Goal: Transaction & Acquisition: Purchase product/service

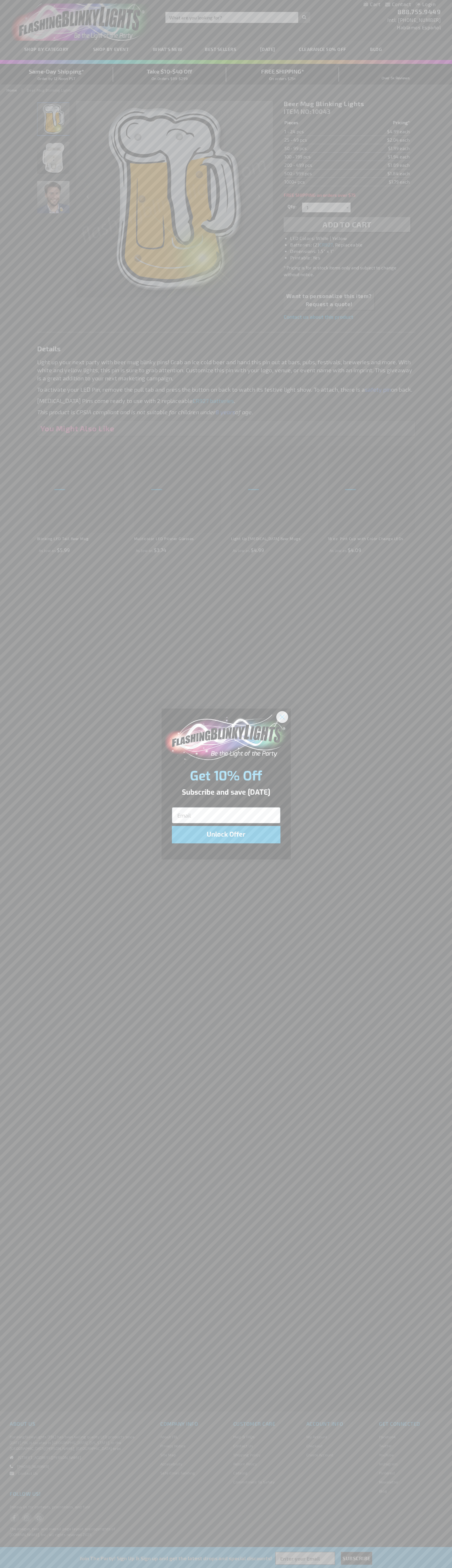
click at [282, 716] on icon "Close dialog" at bounding box center [281, 716] width 4 height 4
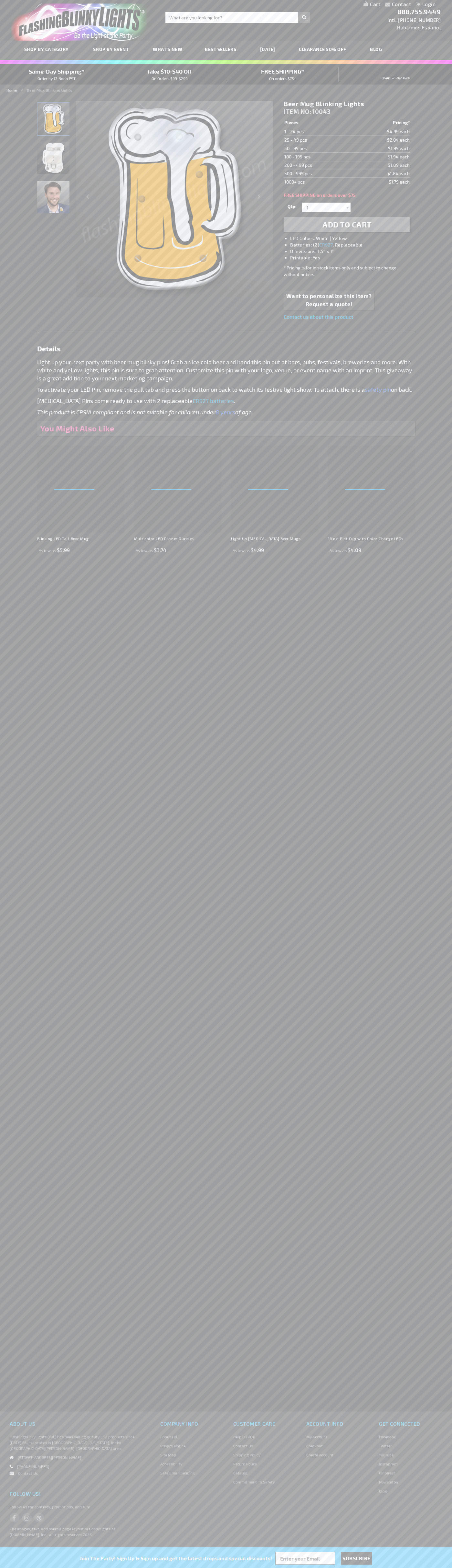
click at [353, 239] on li "LED Colors: White | Yellow" at bounding box center [353, 238] width 126 height 7
click at [347, 225] on span "Add to Cart" at bounding box center [347, 224] width 49 height 9
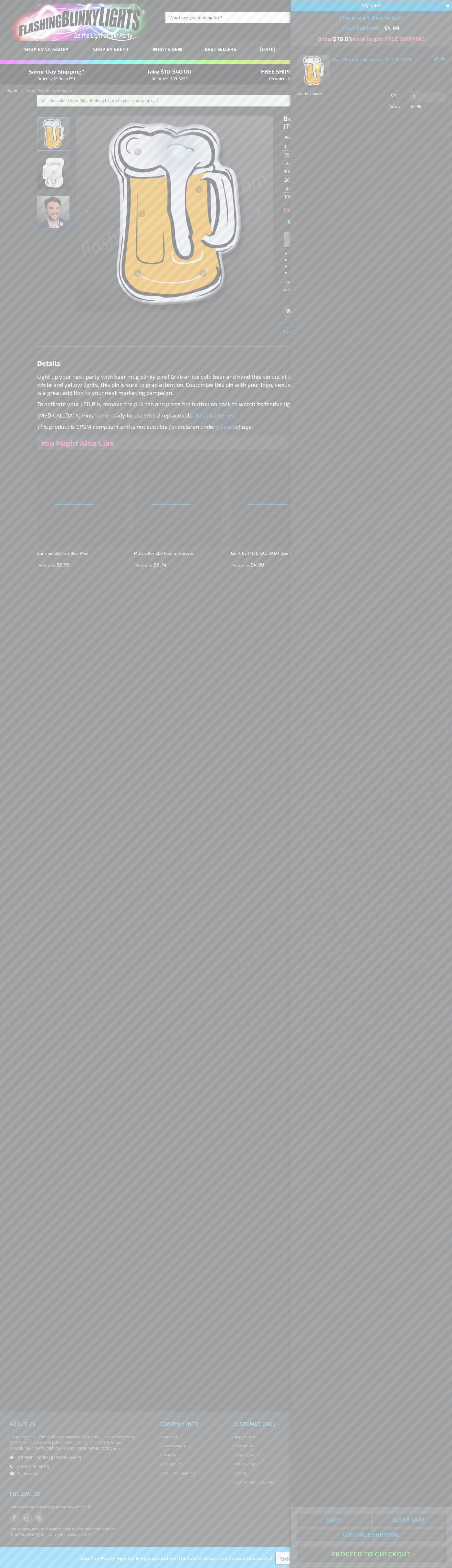
click at [371, 1554] on button "Proceed To Checkout" at bounding box center [371, 1554] width 148 height 15
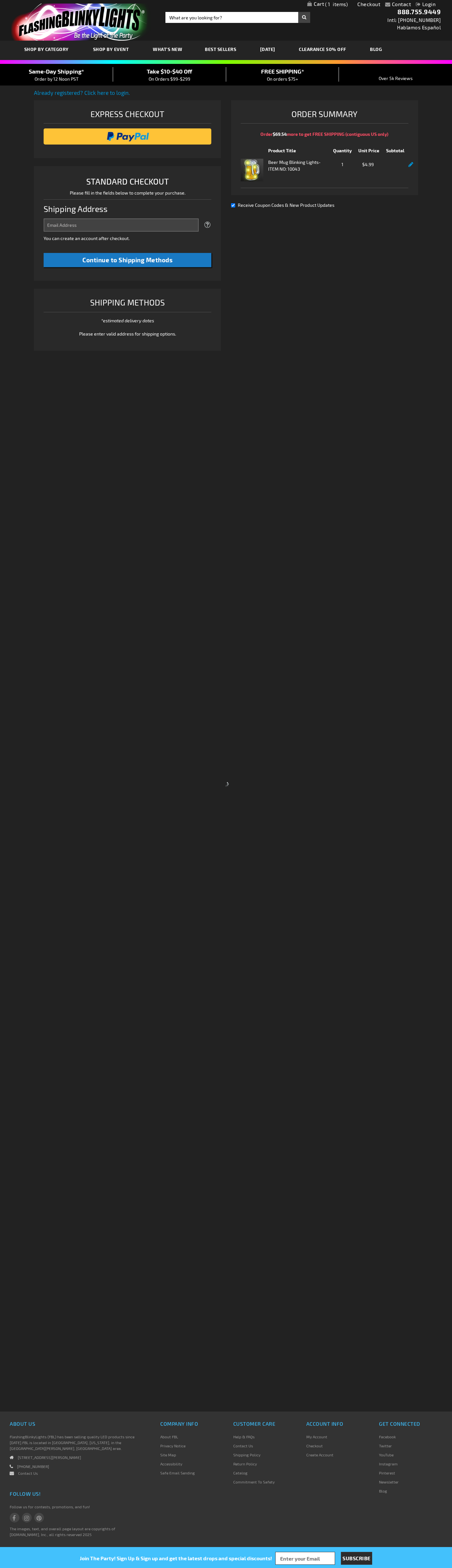
select select "US"
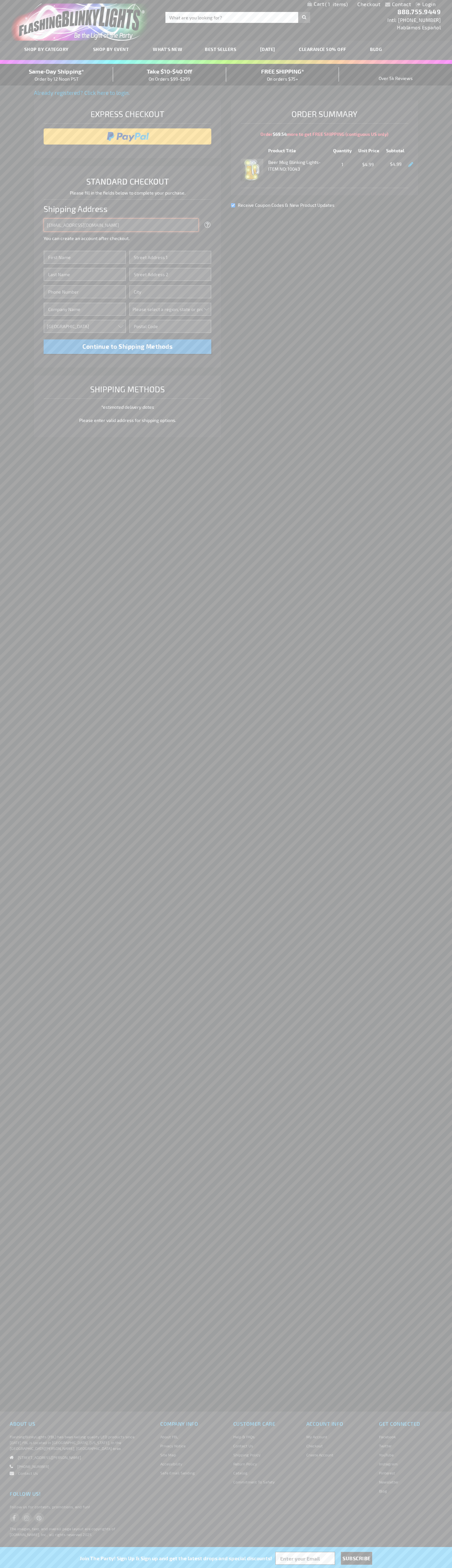
type input "johnsmith005@storebotmail.joonix.net"
type input "John"
type input "2332 Galiano Street"
type input "First floor"
type input "coral gables"
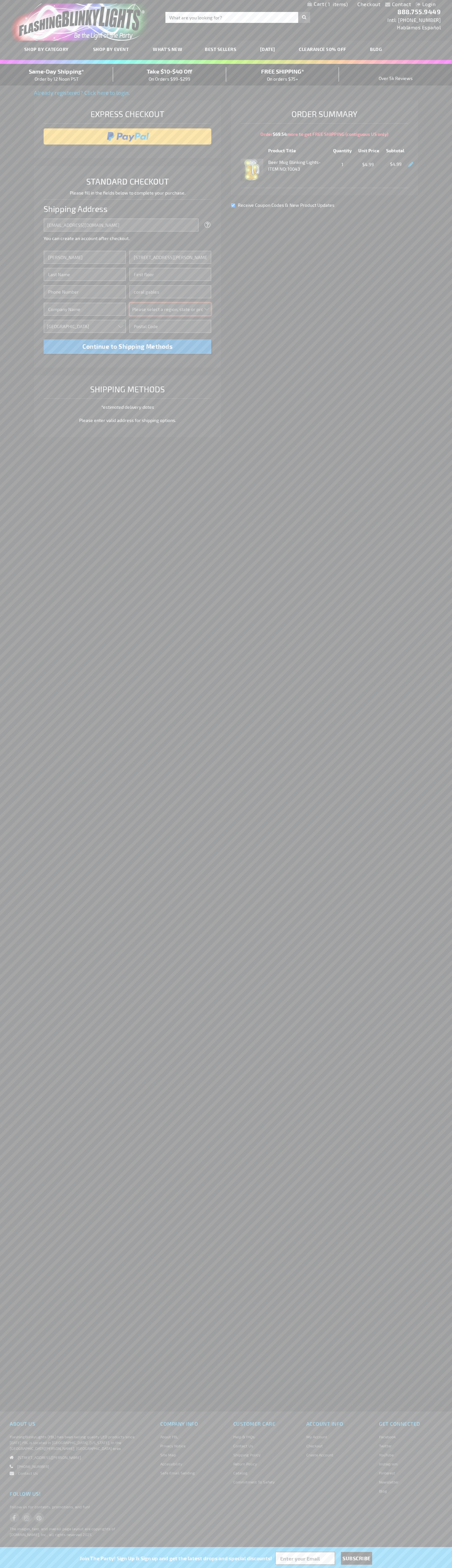
select select "18"
type input "33134"
type input "Smith"
type input "6502530000"
type input "John Smith"
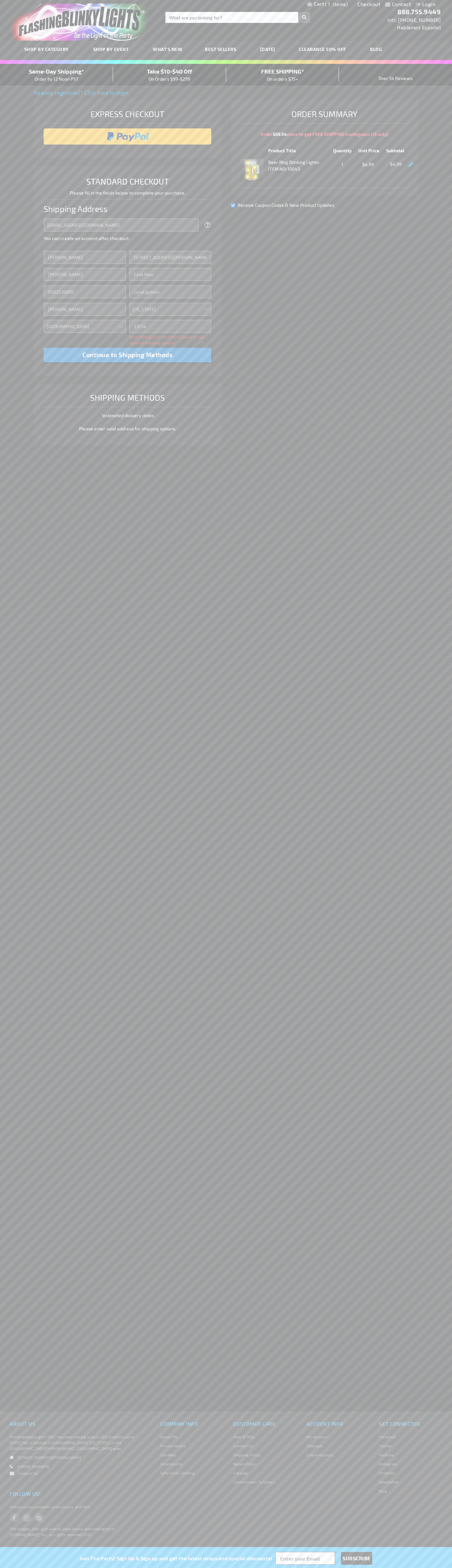
click at [57, 75] on div "Same-Day Shipping* Order by 12 Noon PST" at bounding box center [57, 74] width 113 height 15
click at [127, 136] on input "image" at bounding box center [127, 136] width 161 height 13
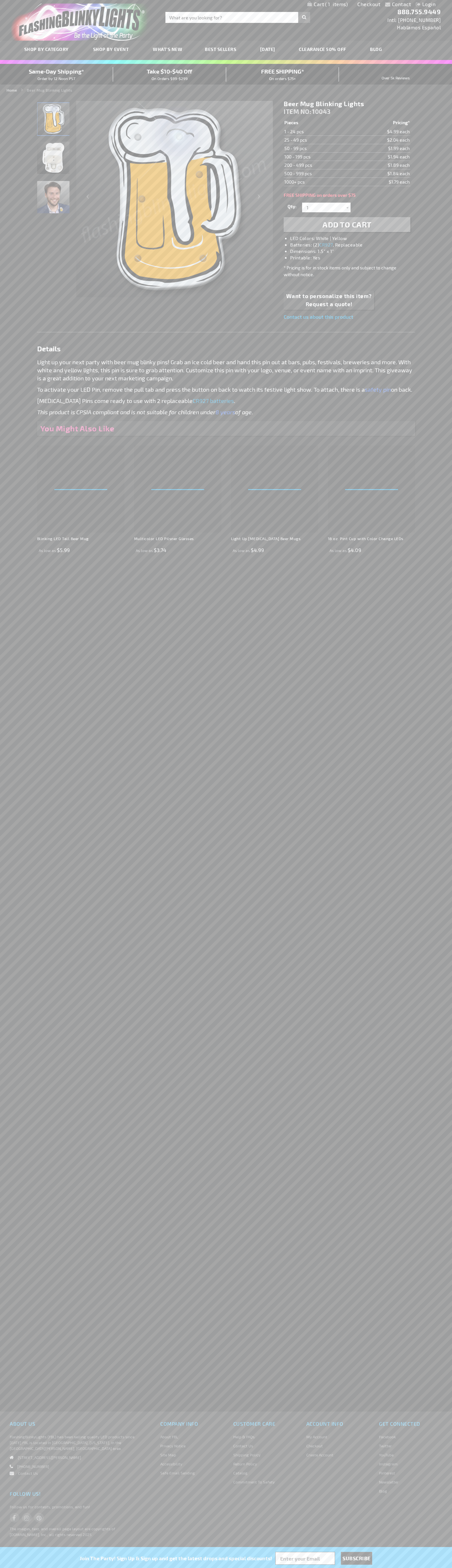
click at [327, 4] on span "1" at bounding box center [336, 4] width 23 height 6
